Goal: Information Seeking & Learning: Learn about a topic

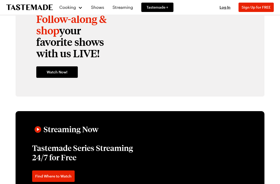
scroll to position [679, 0]
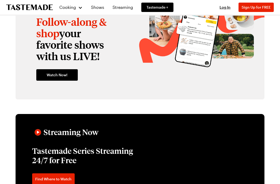
click at [99, 10] on link "Shows" at bounding box center [97, 7] width 19 height 15
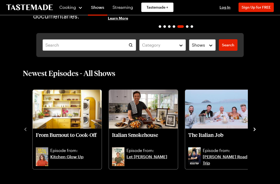
scroll to position [82, 0]
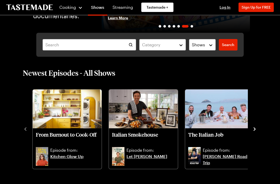
click at [236, 157] on link "[PERSON_NAME] Road Trip" at bounding box center [227, 159] width 48 height 12
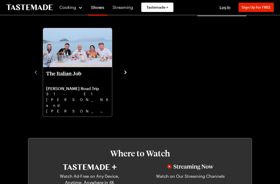
scroll to position [141, 0]
click at [59, 113] on p "[PERSON_NAME] and [PERSON_NAME] start their trip in [PERSON_NAME]’s homeland of…" at bounding box center [77, 105] width 63 height 17
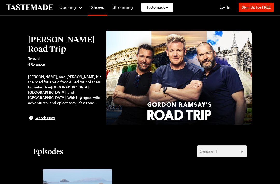
scroll to position [0, 0]
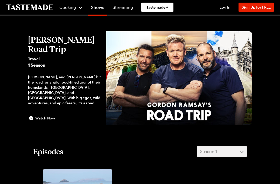
click at [78, 9] on div "Cooking" at bounding box center [71, 7] width 24 height 6
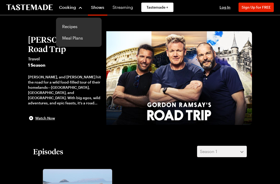
click at [72, 27] on link "Recipes" at bounding box center [78, 26] width 39 height 11
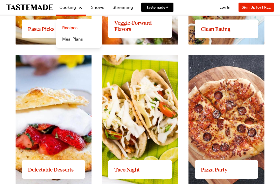
scroll to position [643, 0]
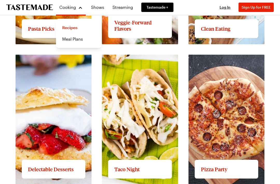
click at [245, 60] on link "View full content for Pizza Party" at bounding box center [220, 57] width 62 height 5
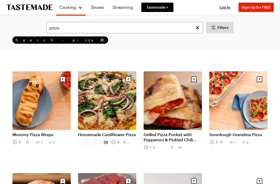
scroll to position [422, 0]
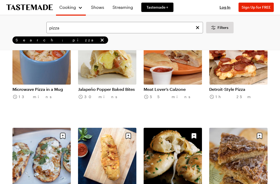
scroll to position [873, 0]
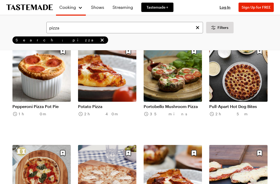
scroll to position [1160, 0]
